Goal: Task Accomplishment & Management: Manage account settings

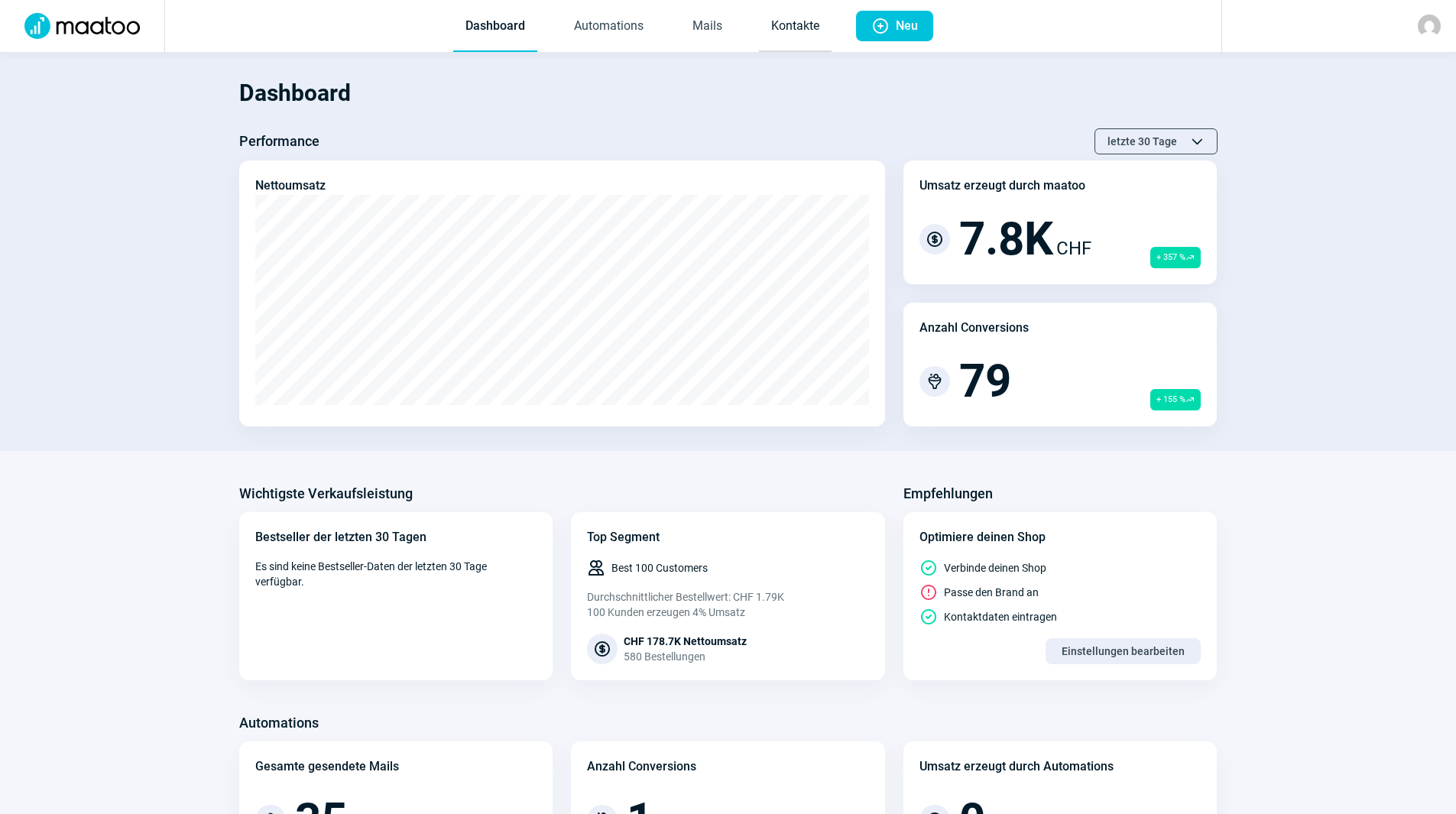
click at [775, 41] on link "Kontakte" at bounding box center [795, 27] width 73 height 50
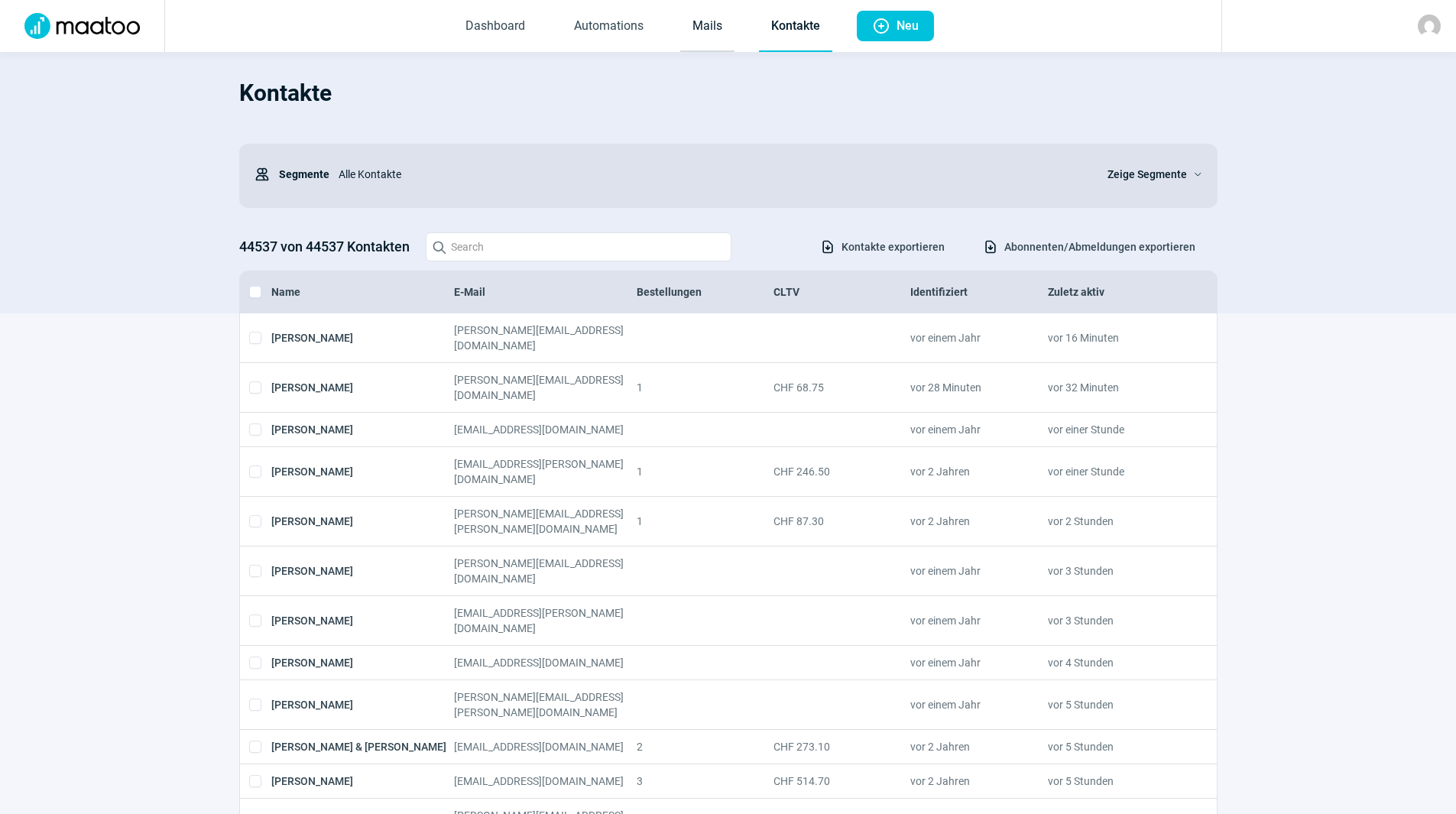
click at [718, 38] on link "Mails" at bounding box center [707, 27] width 54 height 50
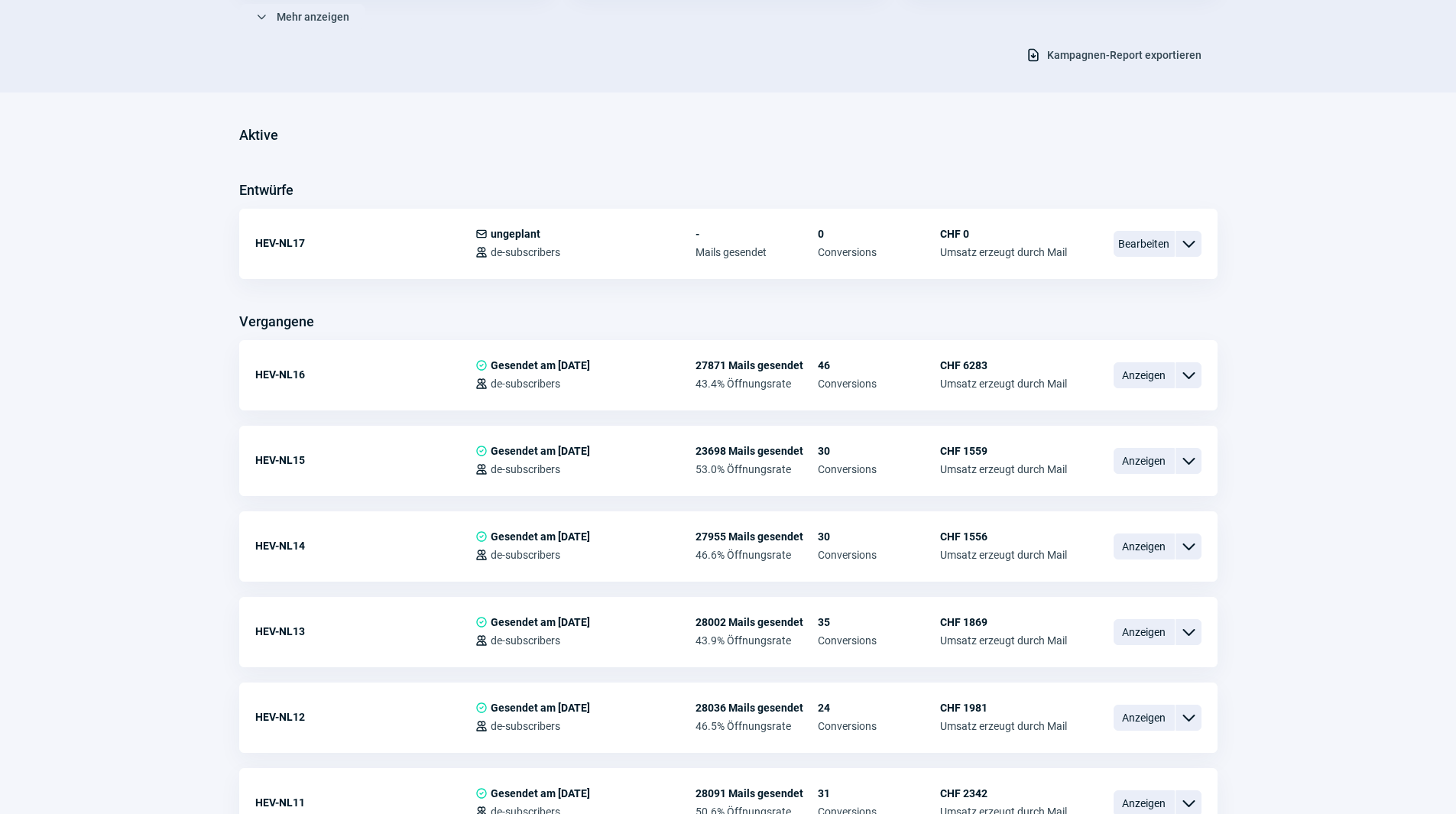
scroll to position [306, 0]
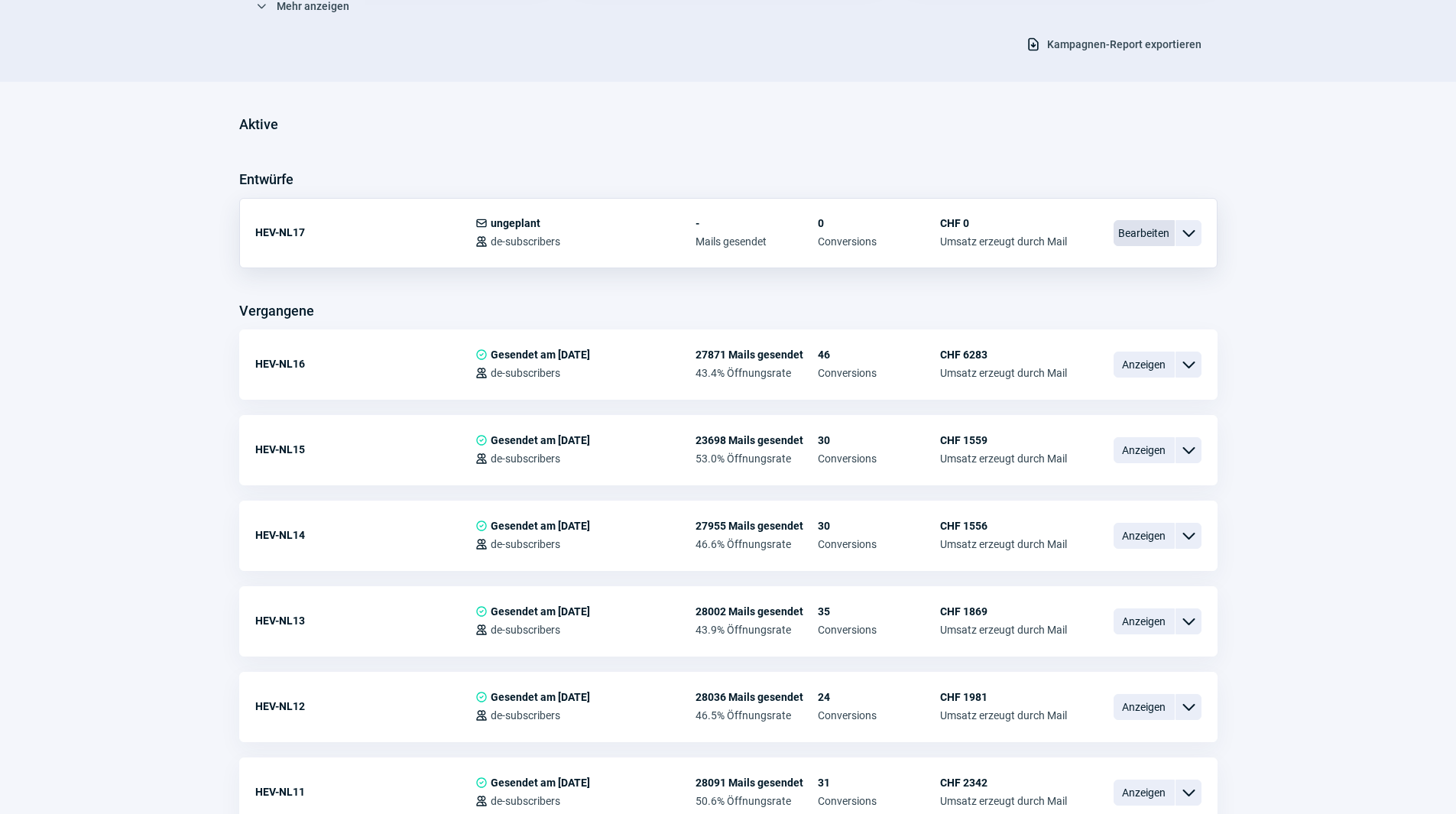
click at [1141, 234] on span "Bearbeiten" at bounding box center [1144, 233] width 62 height 26
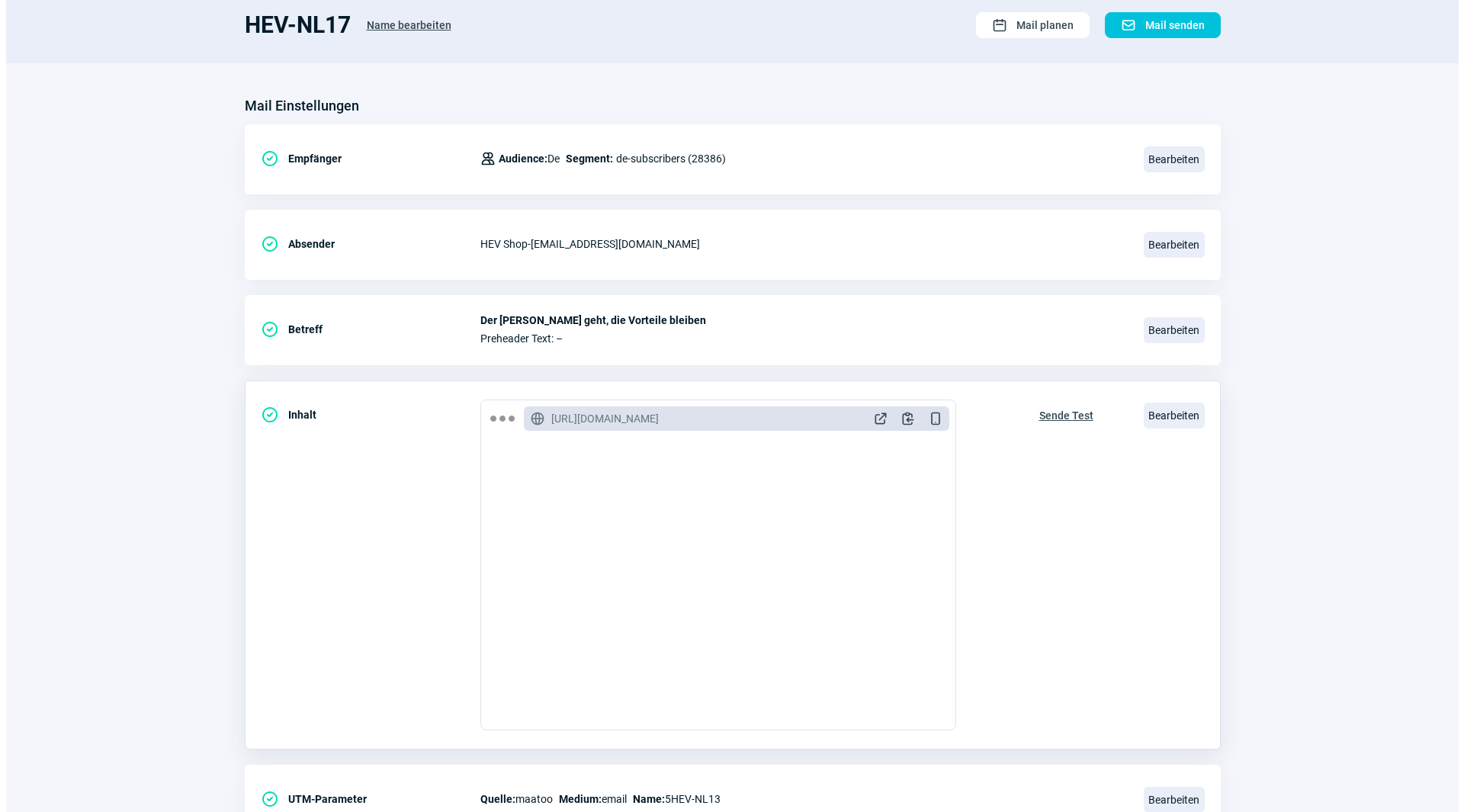
scroll to position [178, 0]
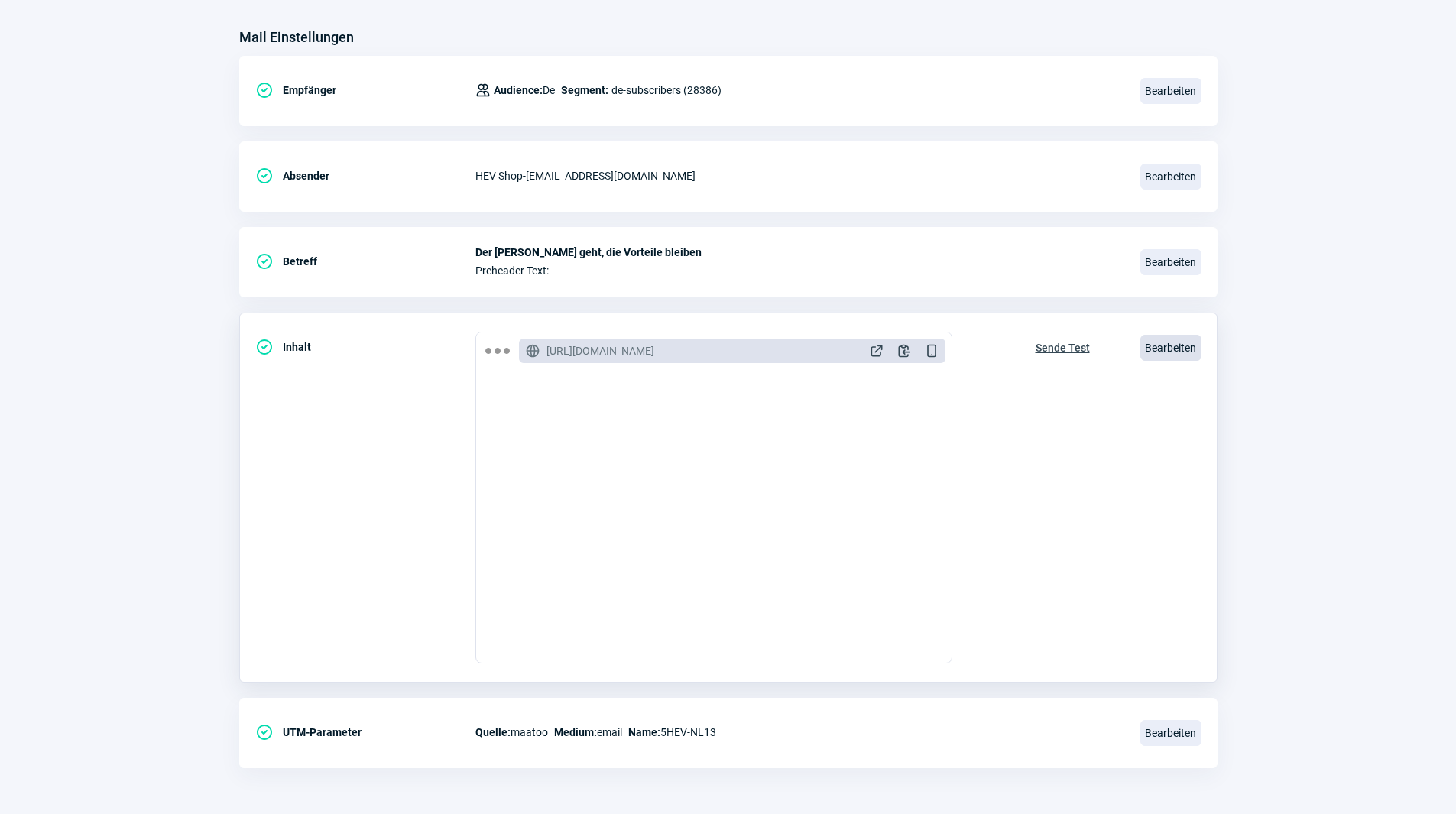
click at [1167, 345] on span "Bearbeiten" at bounding box center [1170, 348] width 62 height 26
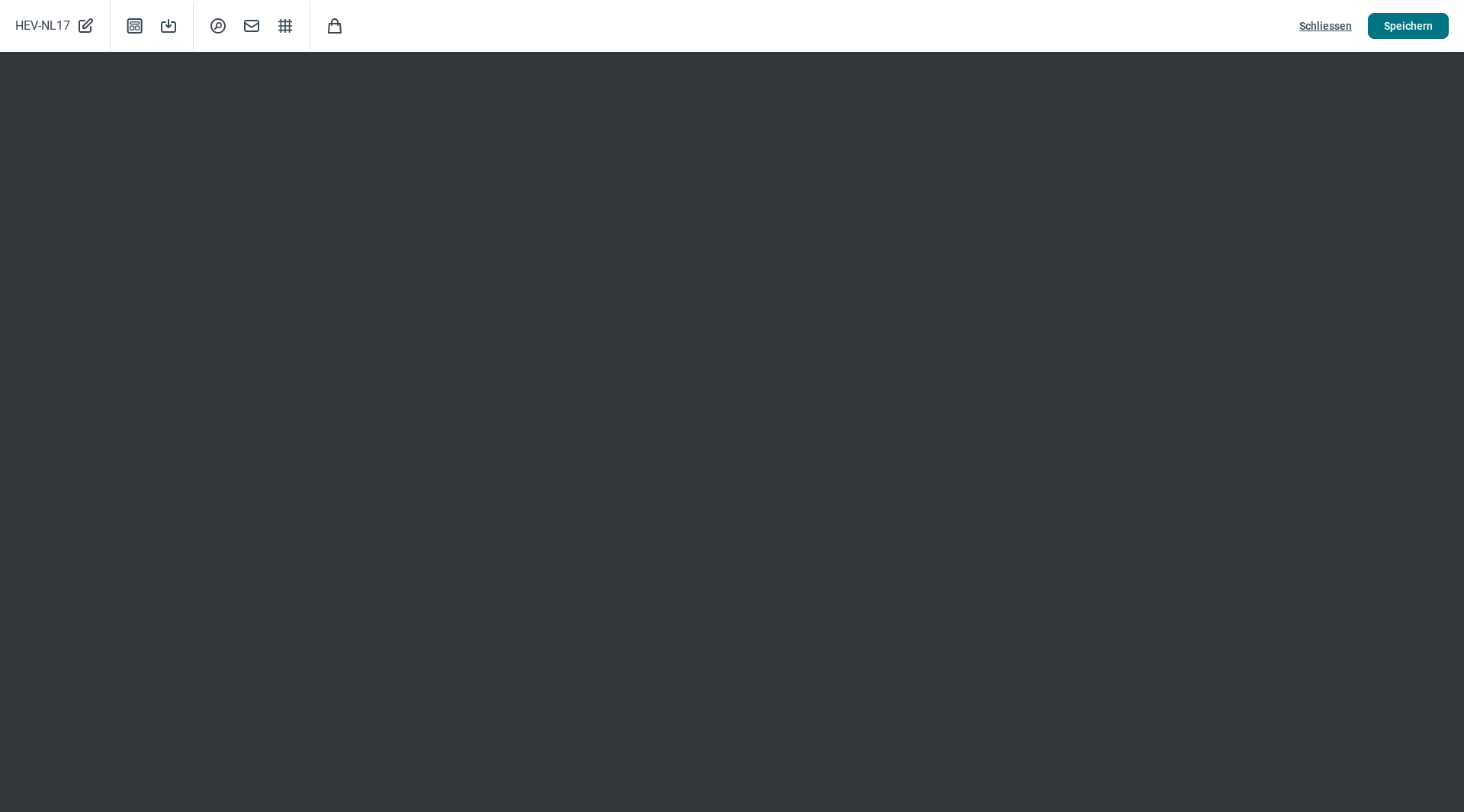
click at [1415, 29] on span "Speichern" at bounding box center [1407, 26] width 49 height 25
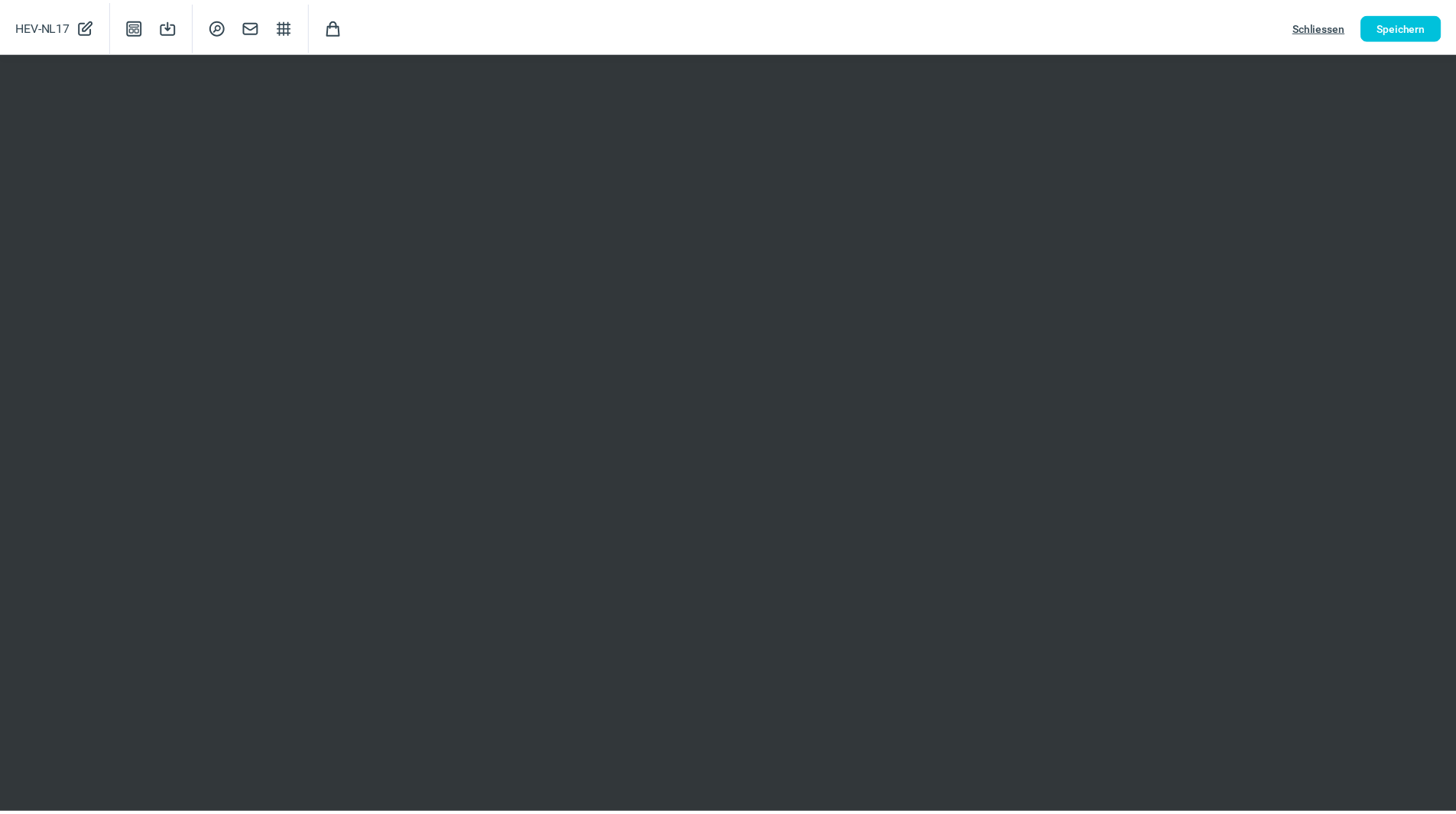
scroll to position [0, 0]
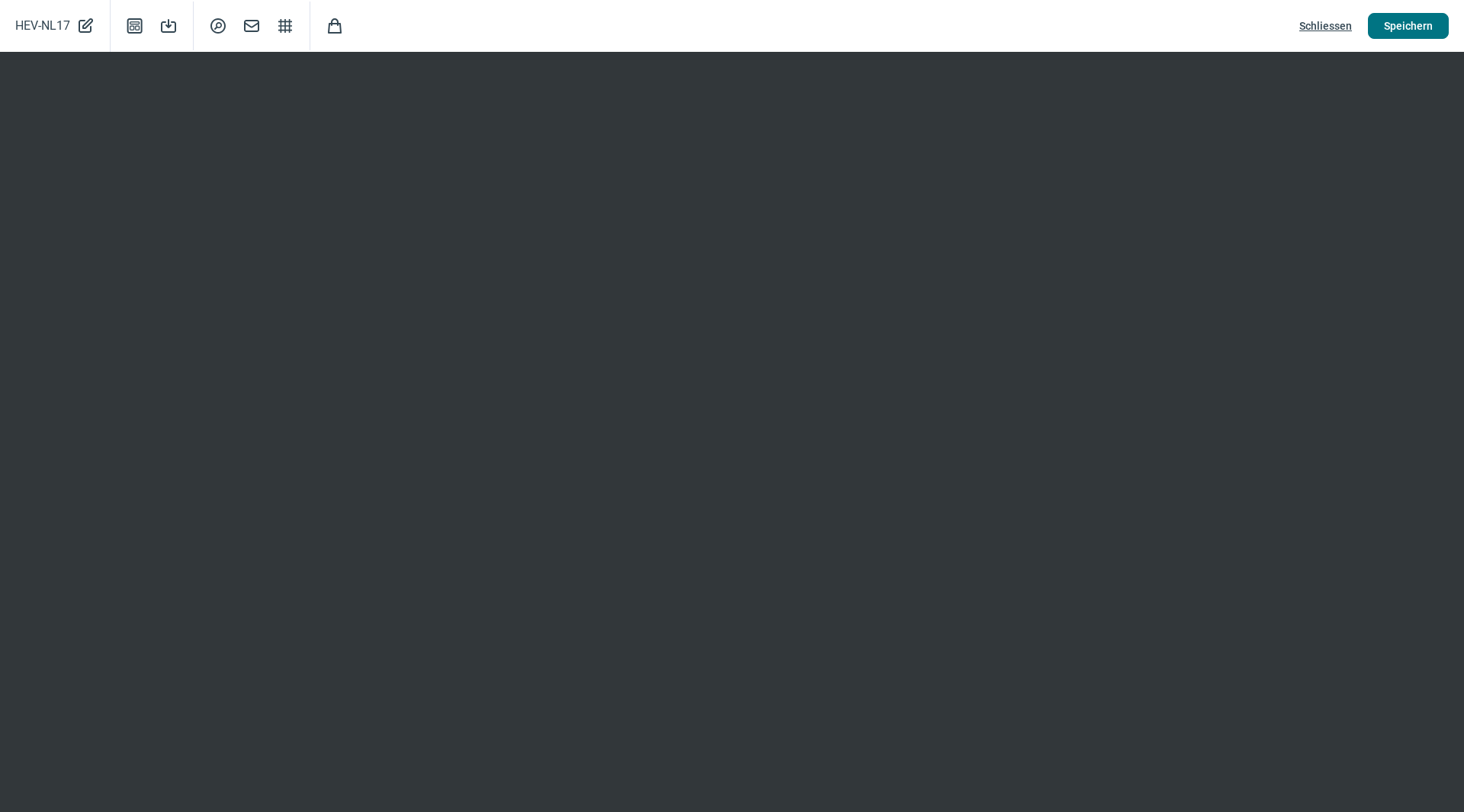
click at [1434, 31] on button "Speichern" at bounding box center [1408, 26] width 81 height 26
click at [1321, 17] on span "Schliessen" at bounding box center [1325, 26] width 52 height 25
